Goal: Transaction & Acquisition: Purchase product/service

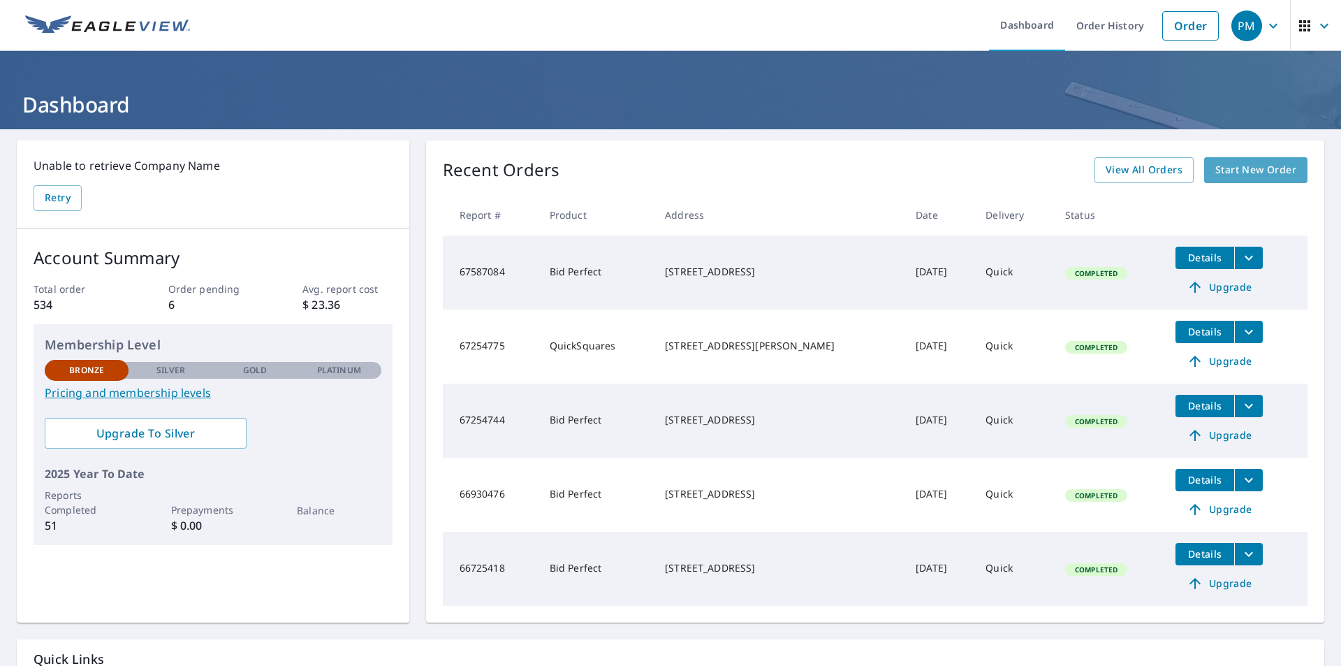
click at [1215, 171] on span "Start New Order" at bounding box center [1255, 169] width 81 height 17
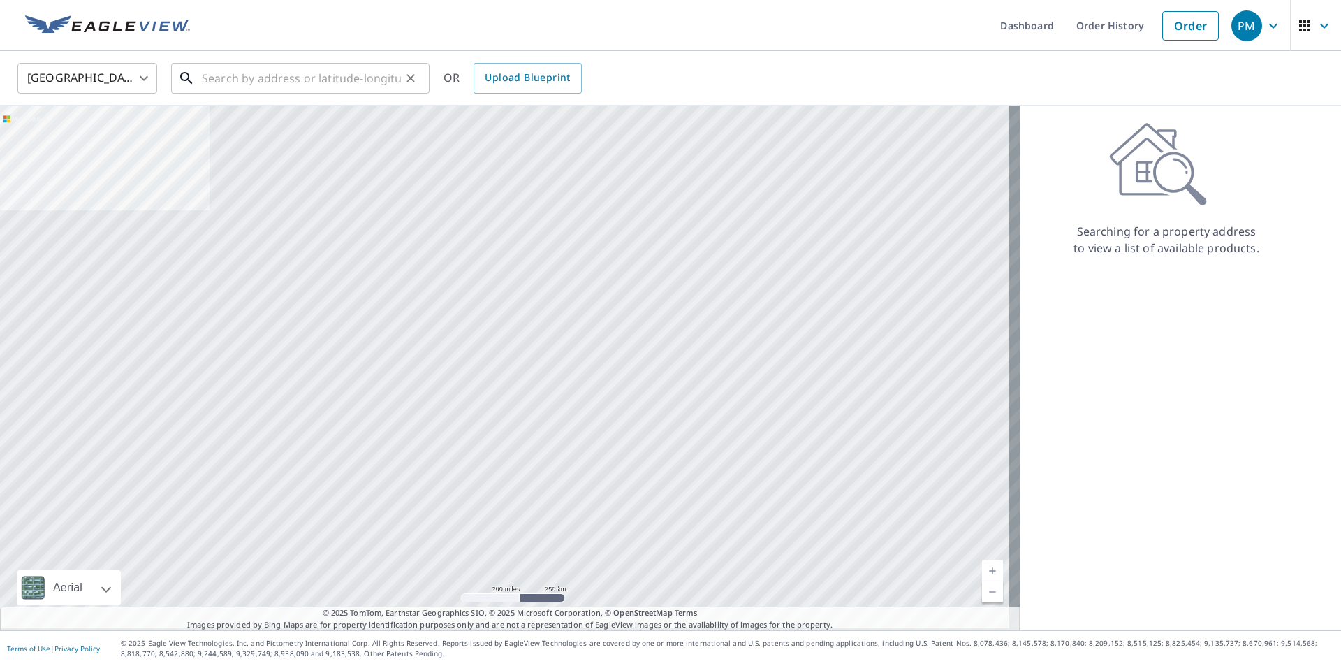
click at [211, 77] on input "text" at bounding box center [301, 78] width 199 height 39
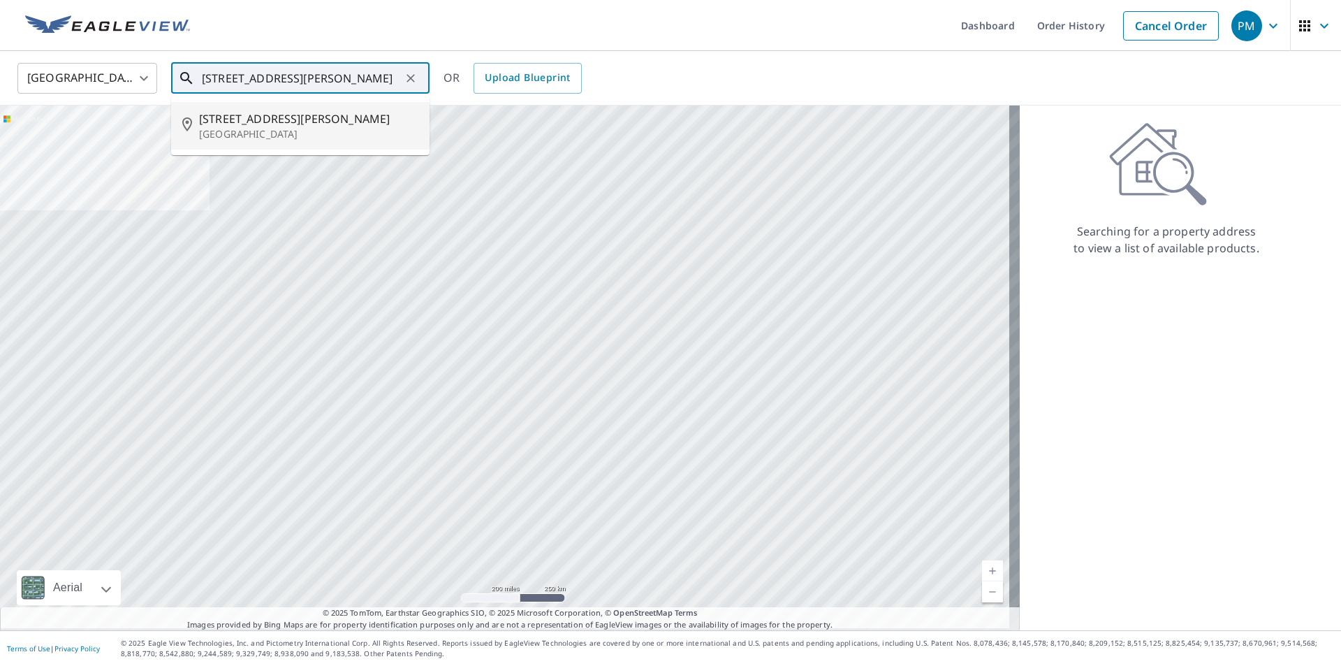
click at [241, 118] on span "[STREET_ADDRESS][PERSON_NAME]" at bounding box center [308, 118] width 219 height 17
type input "[STREET_ADDRESS][PERSON_NAME]"
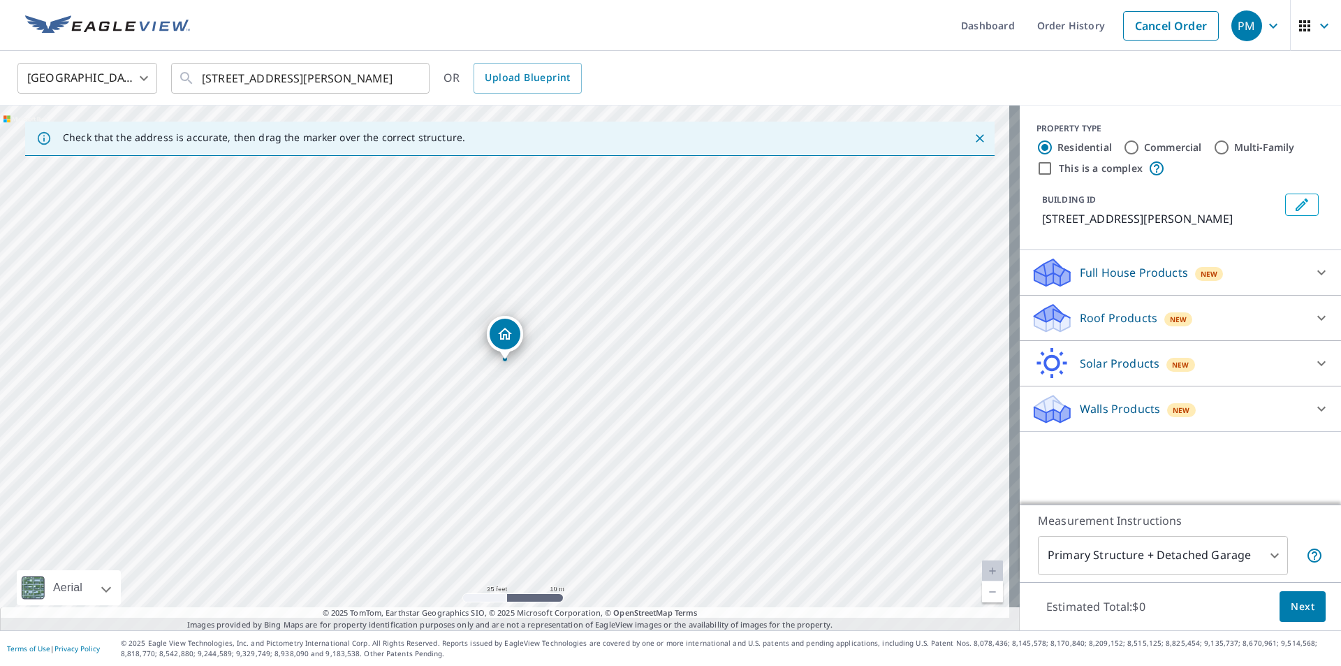
click at [1313, 326] on icon at bounding box center [1321, 317] width 17 height 17
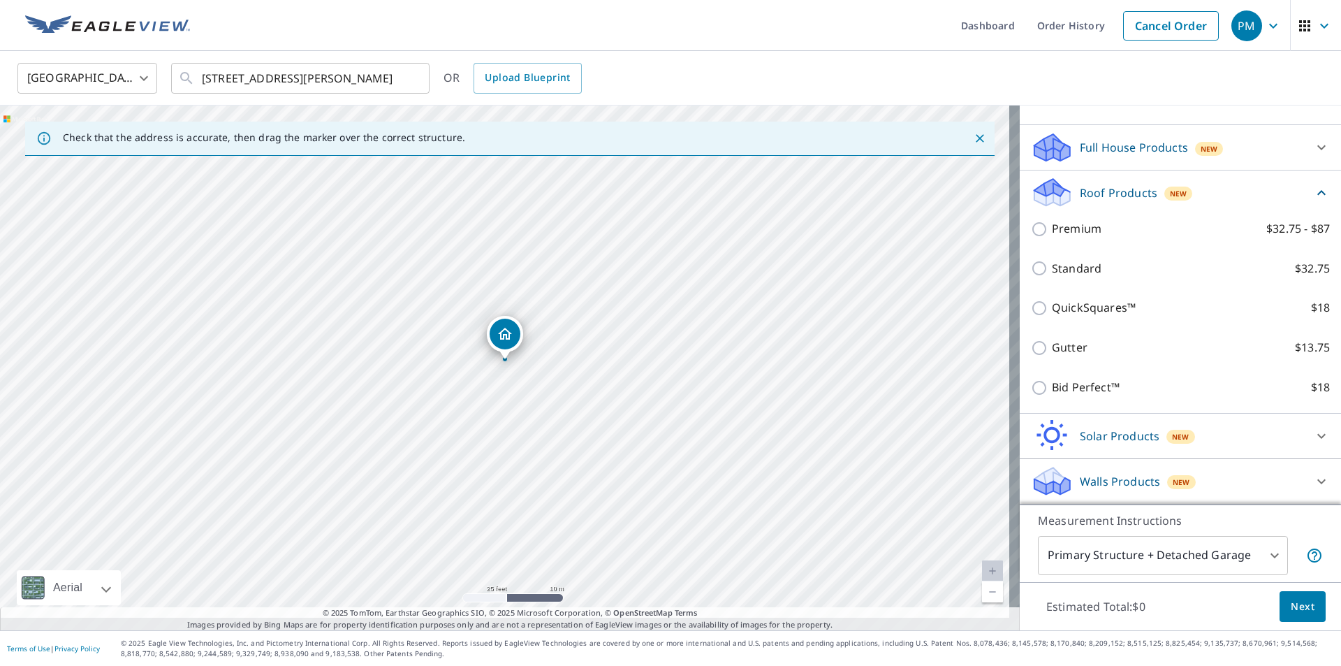
scroll to position [191, 0]
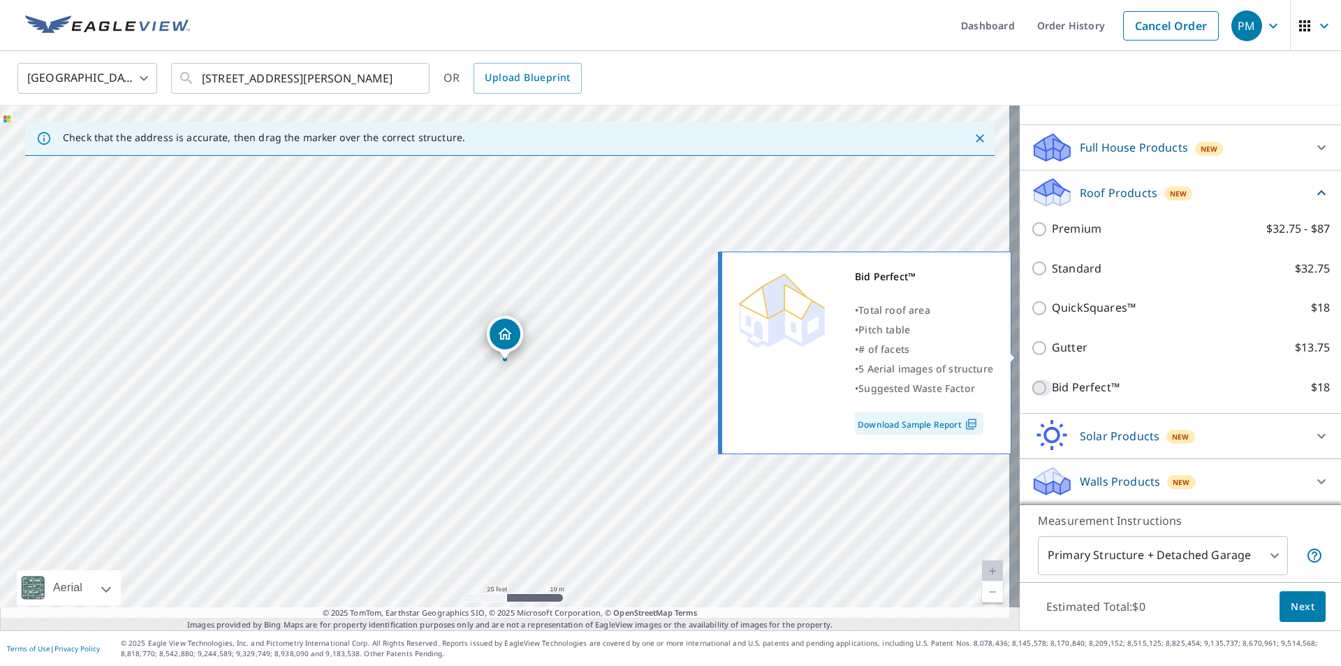
click at [1032, 379] on input "Bid Perfect™ $18" at bounding box center [1041, 387] width 21 height 17
checkbox input "true"
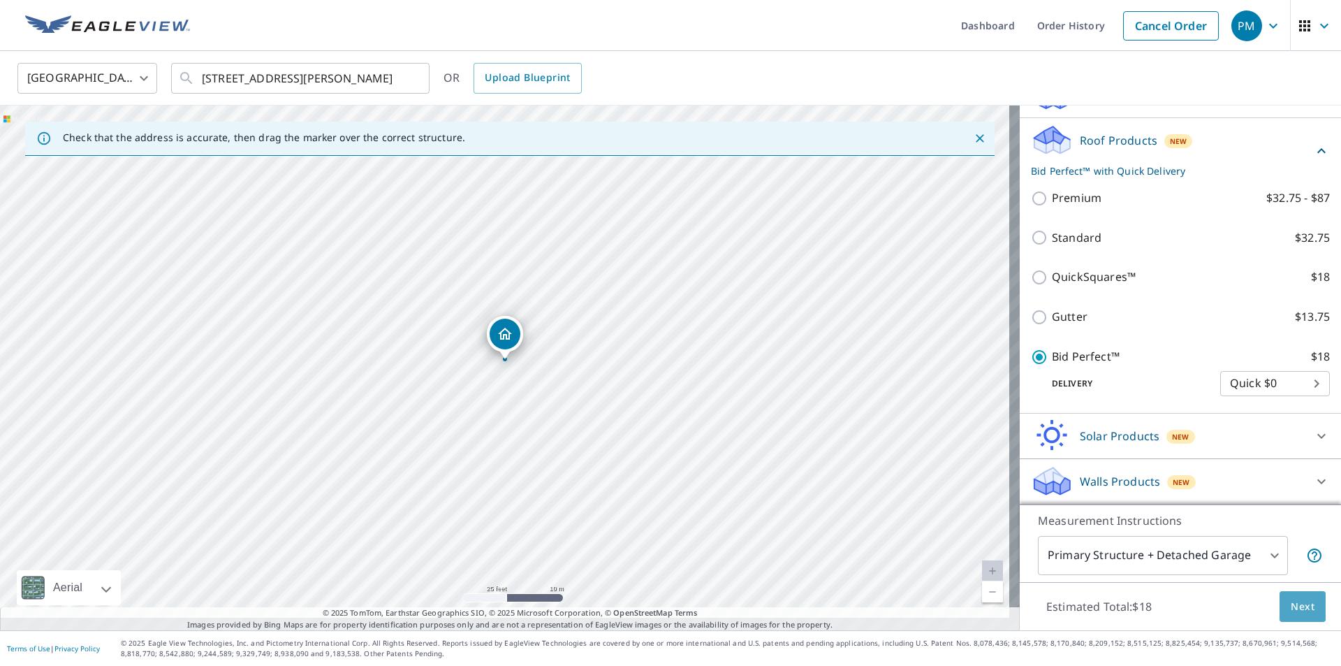
click at [1291, 598] on span "Next" at bounding box center [1303, 606] width 24 height 17
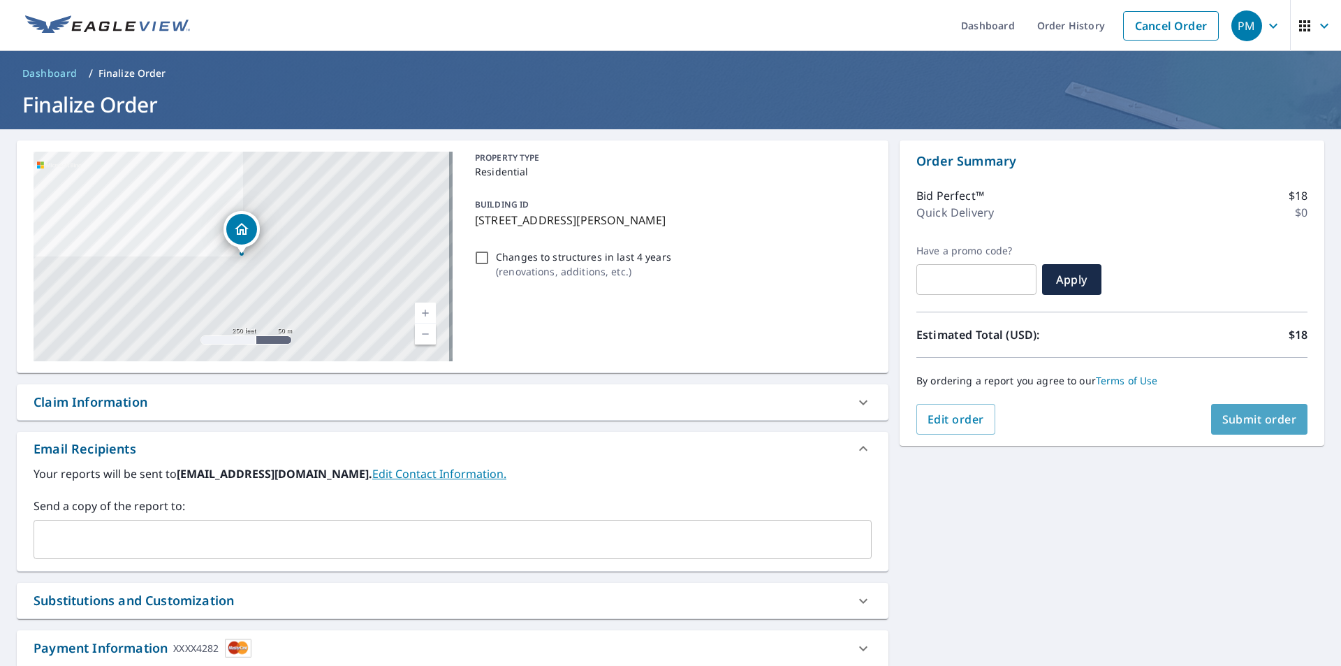
click at [1232, 423] on span "Submit order" at bounding box center [1259, 418] width 75 height 15
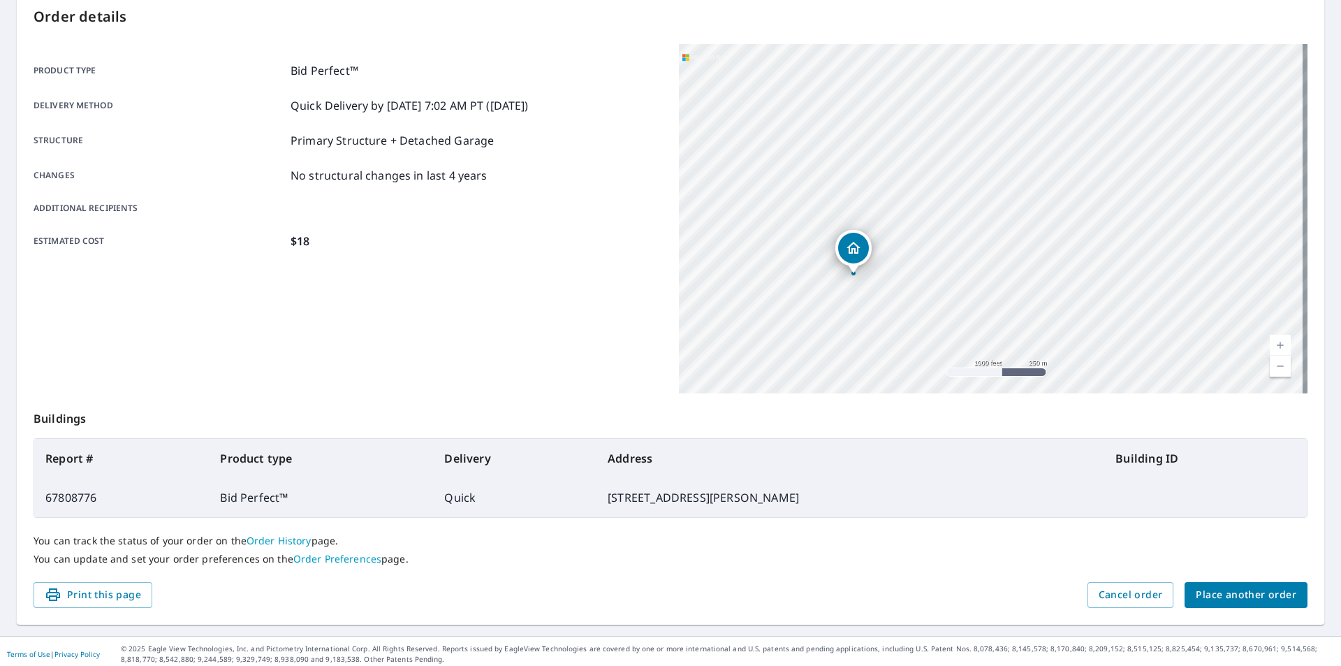
scroll to position [163, 0]
